Goal: Navigation & Orientation: Find specific page/section

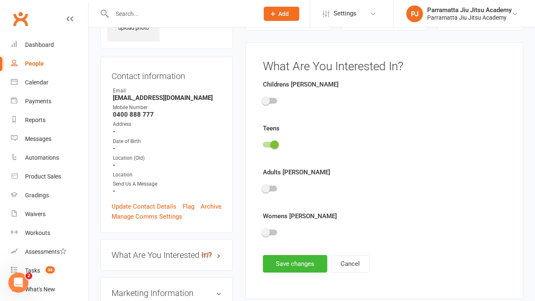
scroll to position [58, 0]
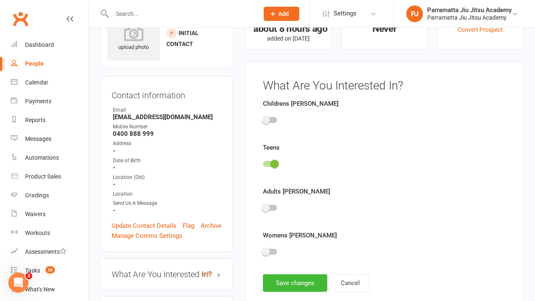
scroll to position [58, 0]
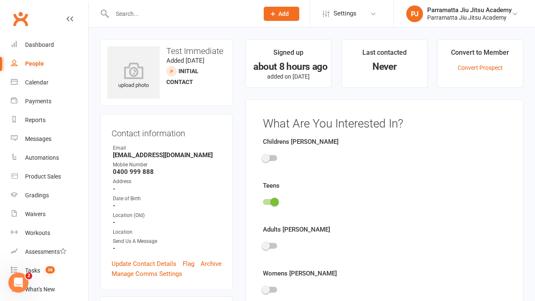
scroll to position [58, 0]
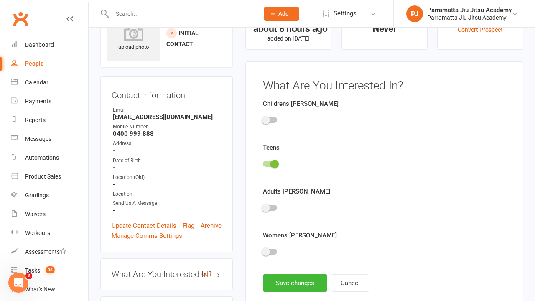
scroll to position [58, 0]
